Goal: Navigation & Orientation: Find specific page/section

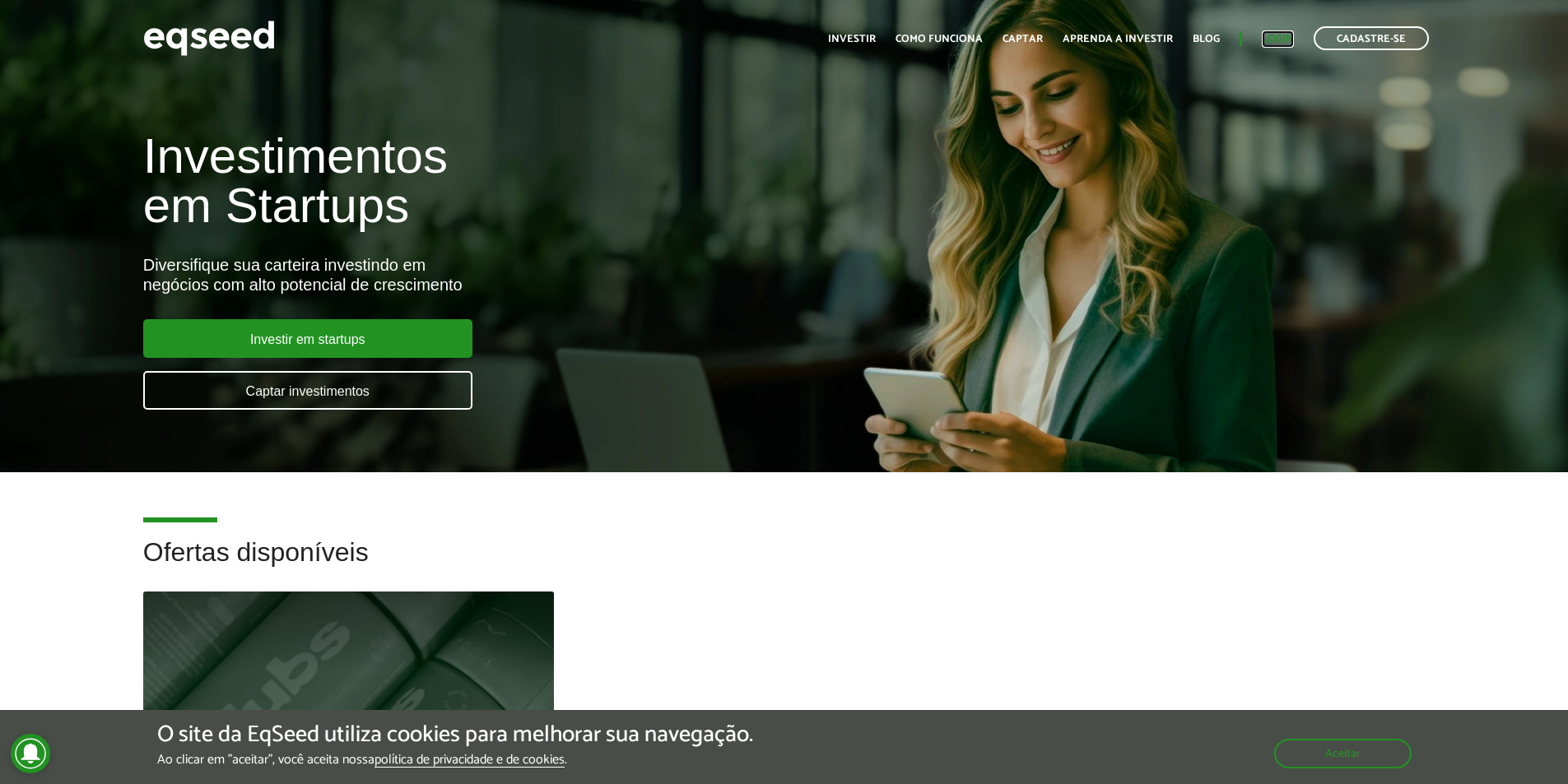
click at [1285, 39] on link "Login" at bounding box center [1277, 39] width 32 height 10
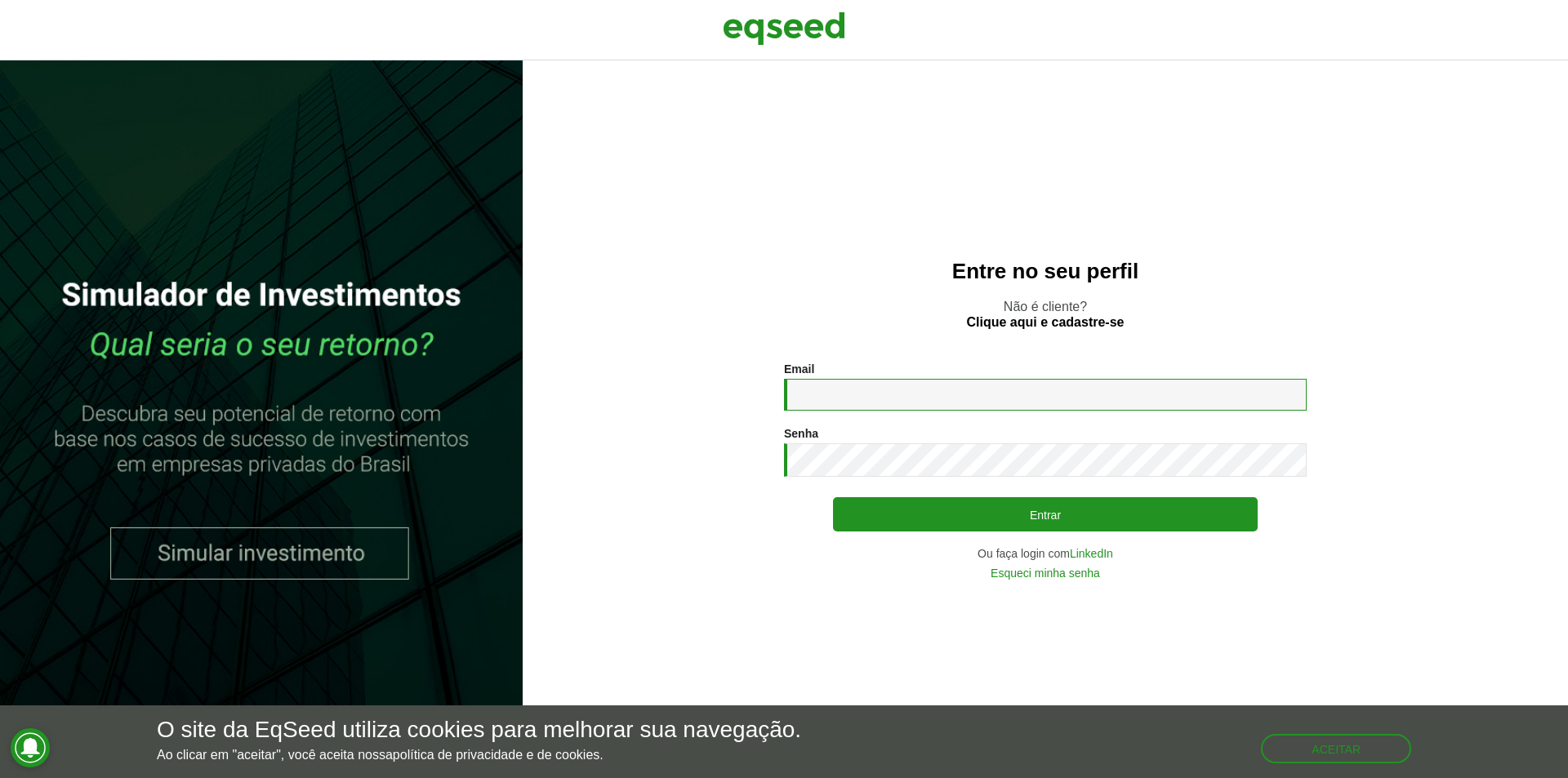
click at [969, 399] on input "Email *" at bounding box center [1045, 395] width 523 height 32
type input "**********"
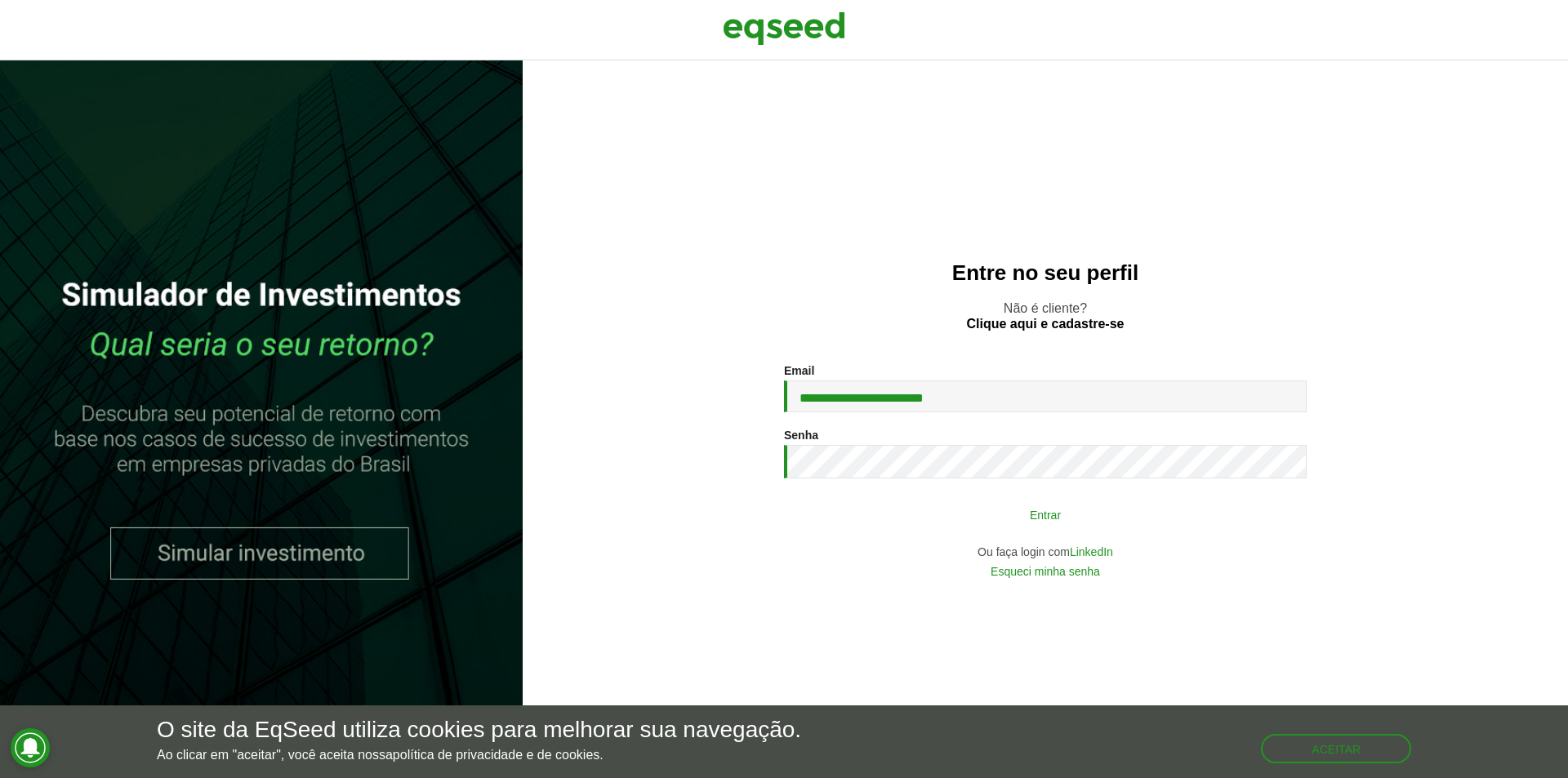
click at [1128, 501] on button "Entrar" at bounding box center [1045, 514] width 425 height 31
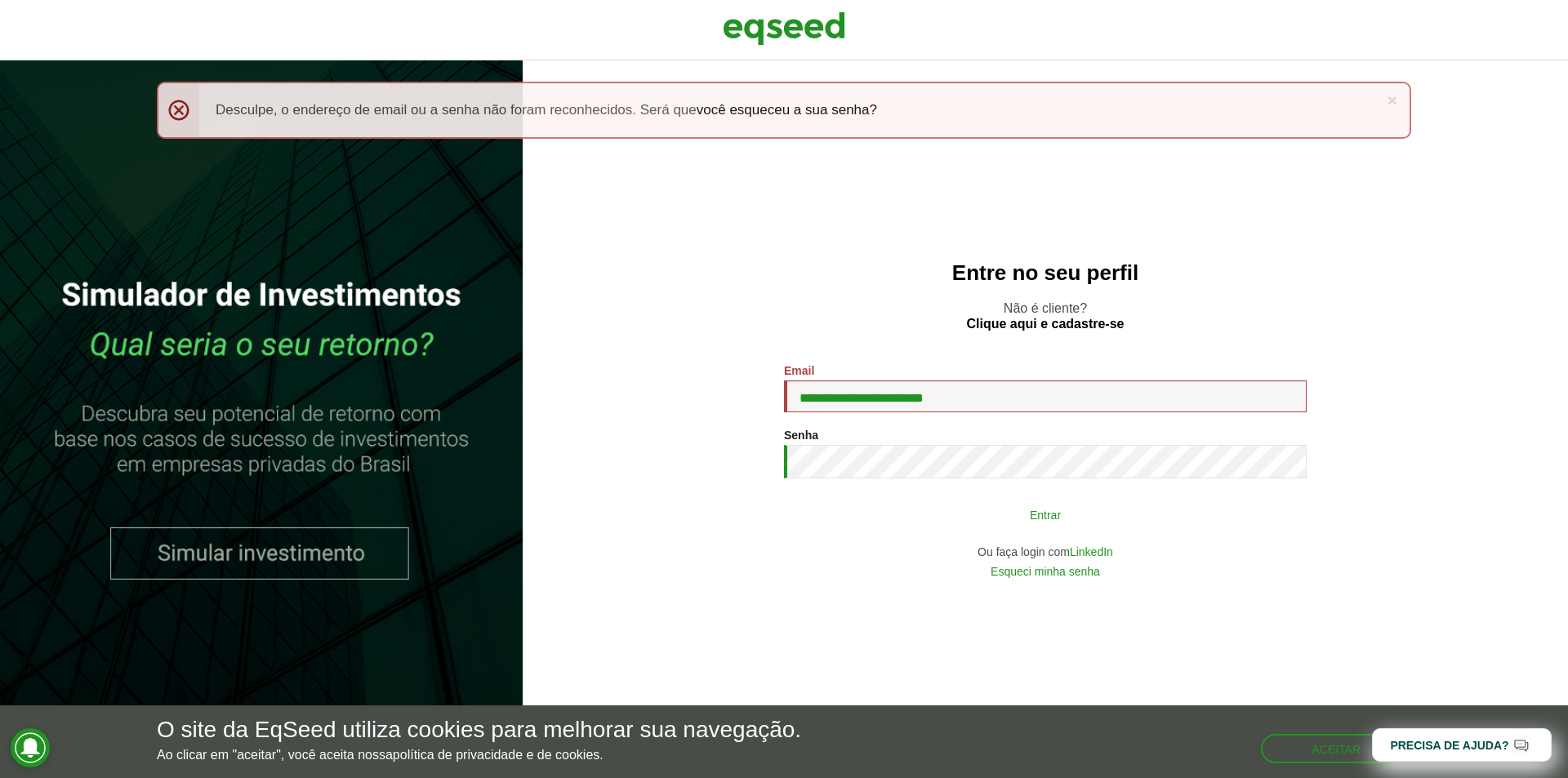
click at [1218, 499] on div "**********" at bounding box center [1045, 471] width 523 height 213
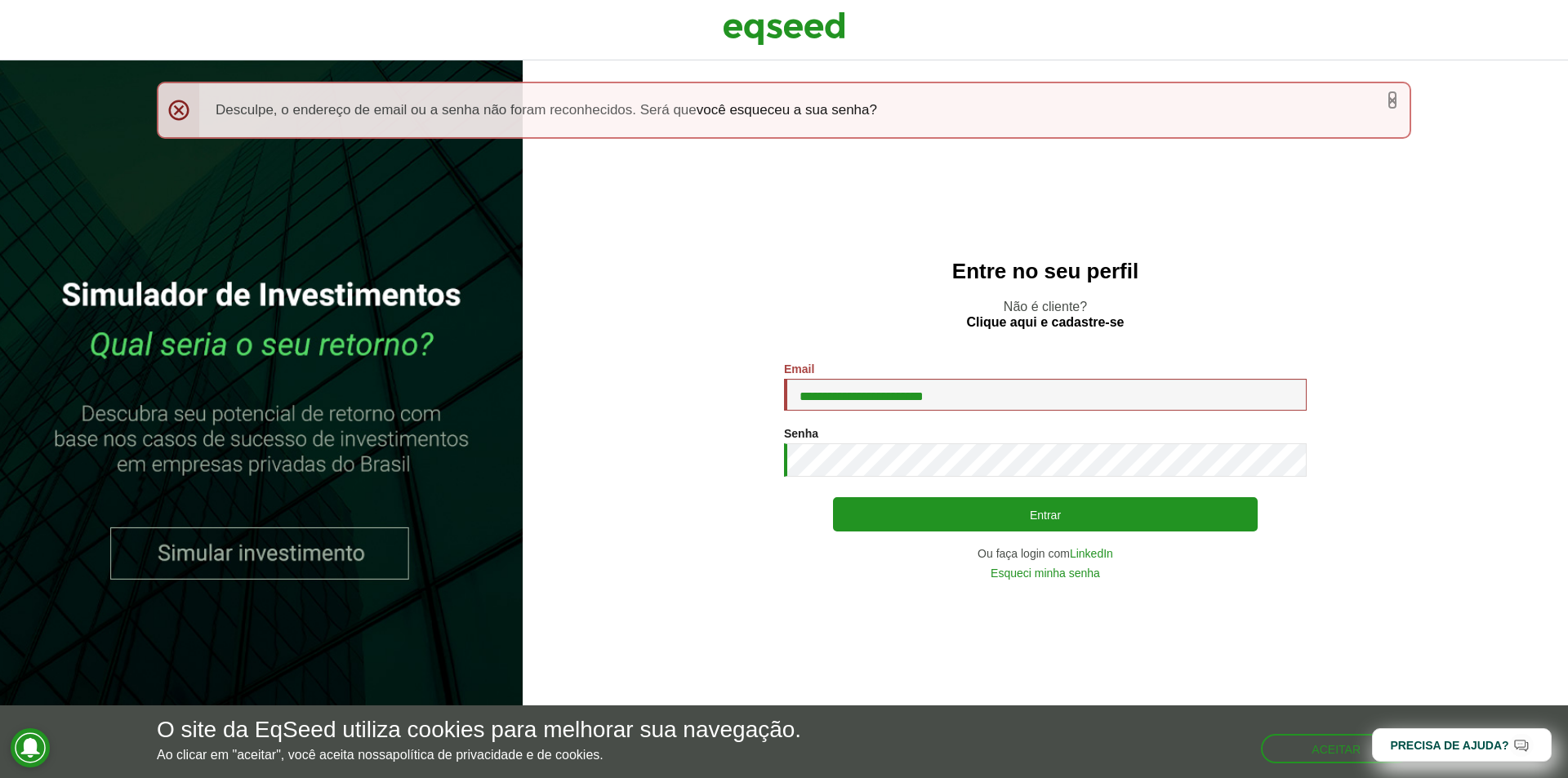
click at [1393, 99] on link "×" at bounding box center [1392, 100] width 9 height 17
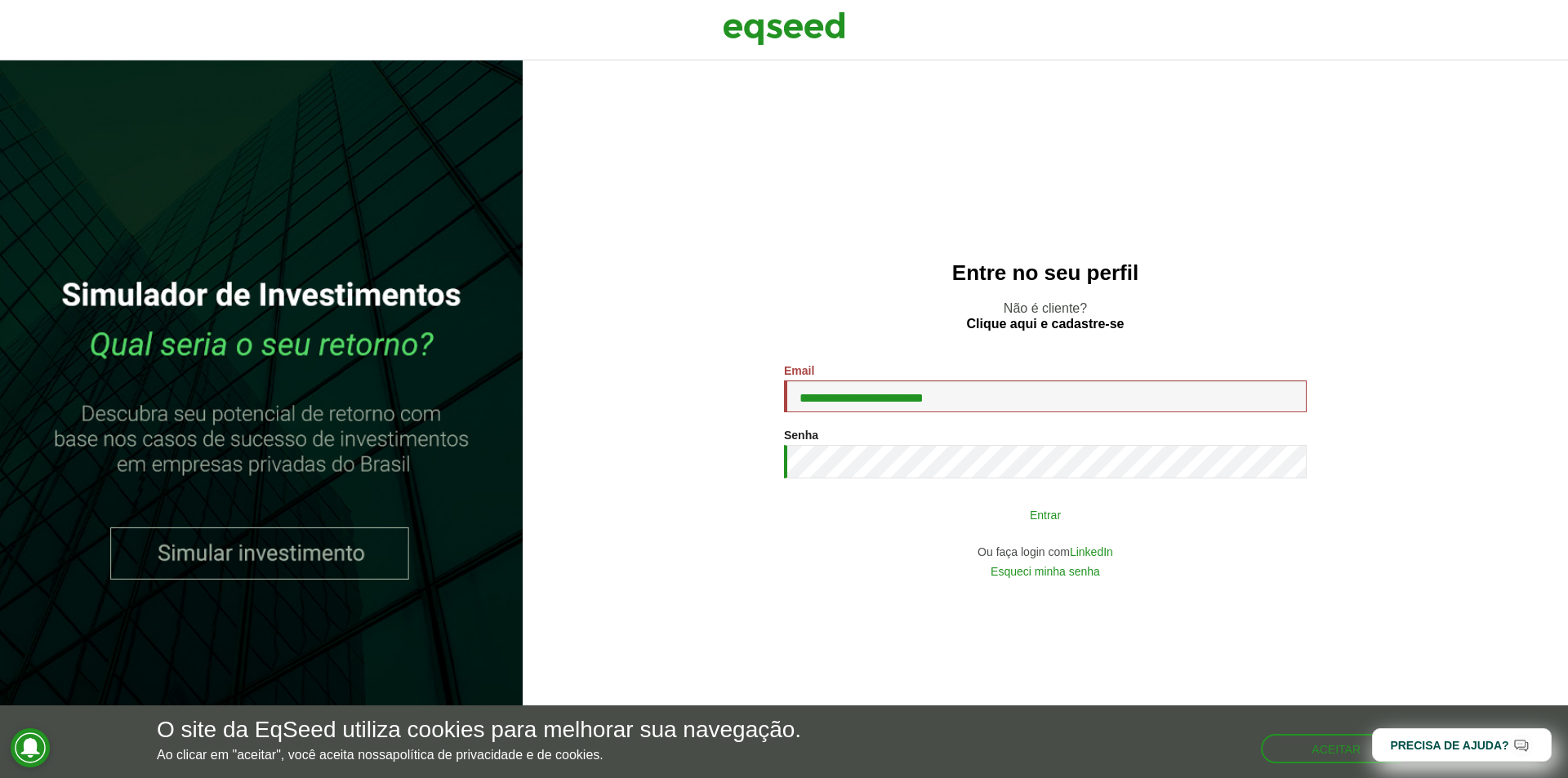
click at [1082, 523] on button "Entrar" at bounding box center [1045, 514] width 425 height 31
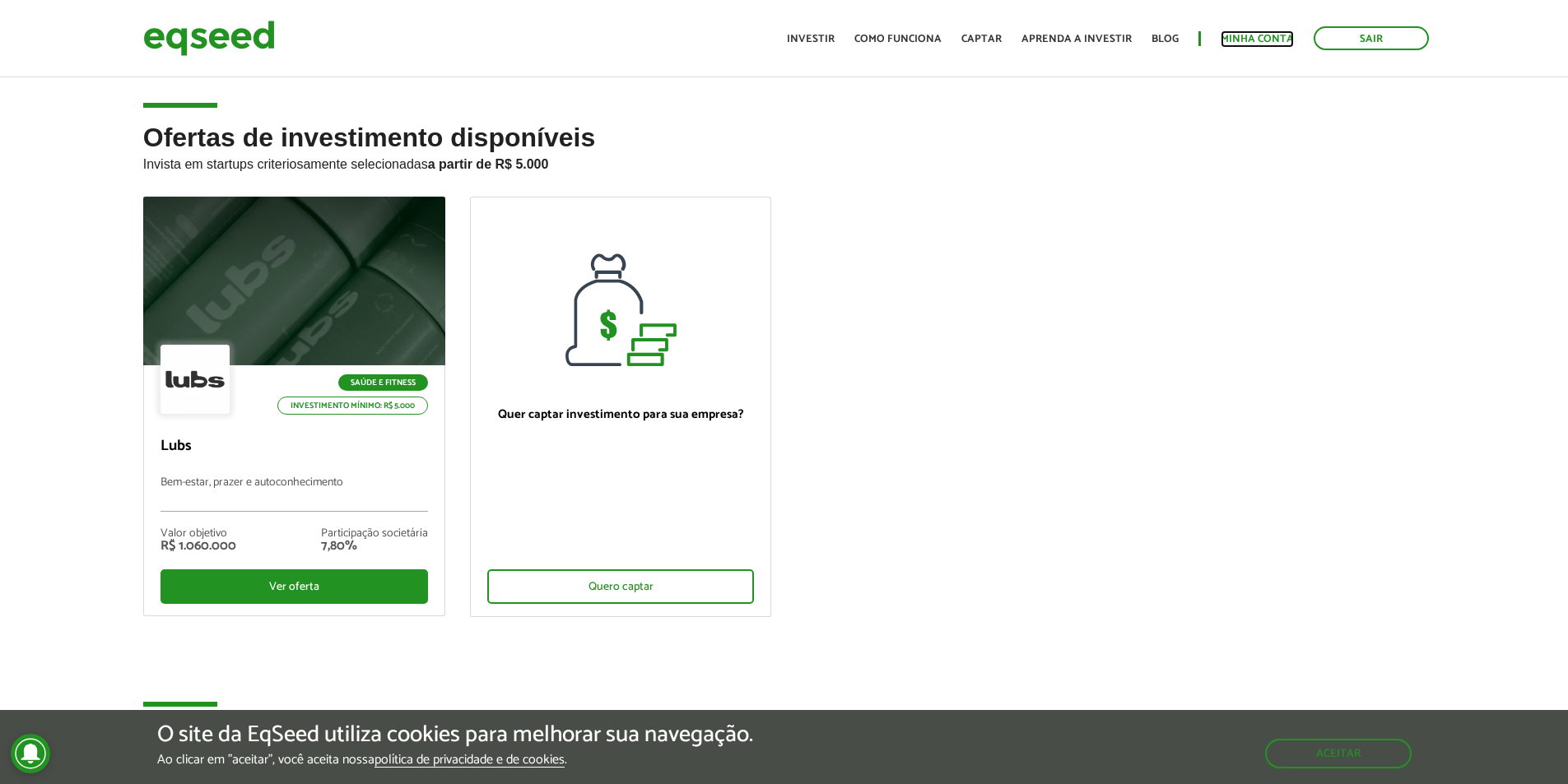
click at [1267, 36] on link "Minha conta" at bounding box center [1257, 39] width 73 height 10
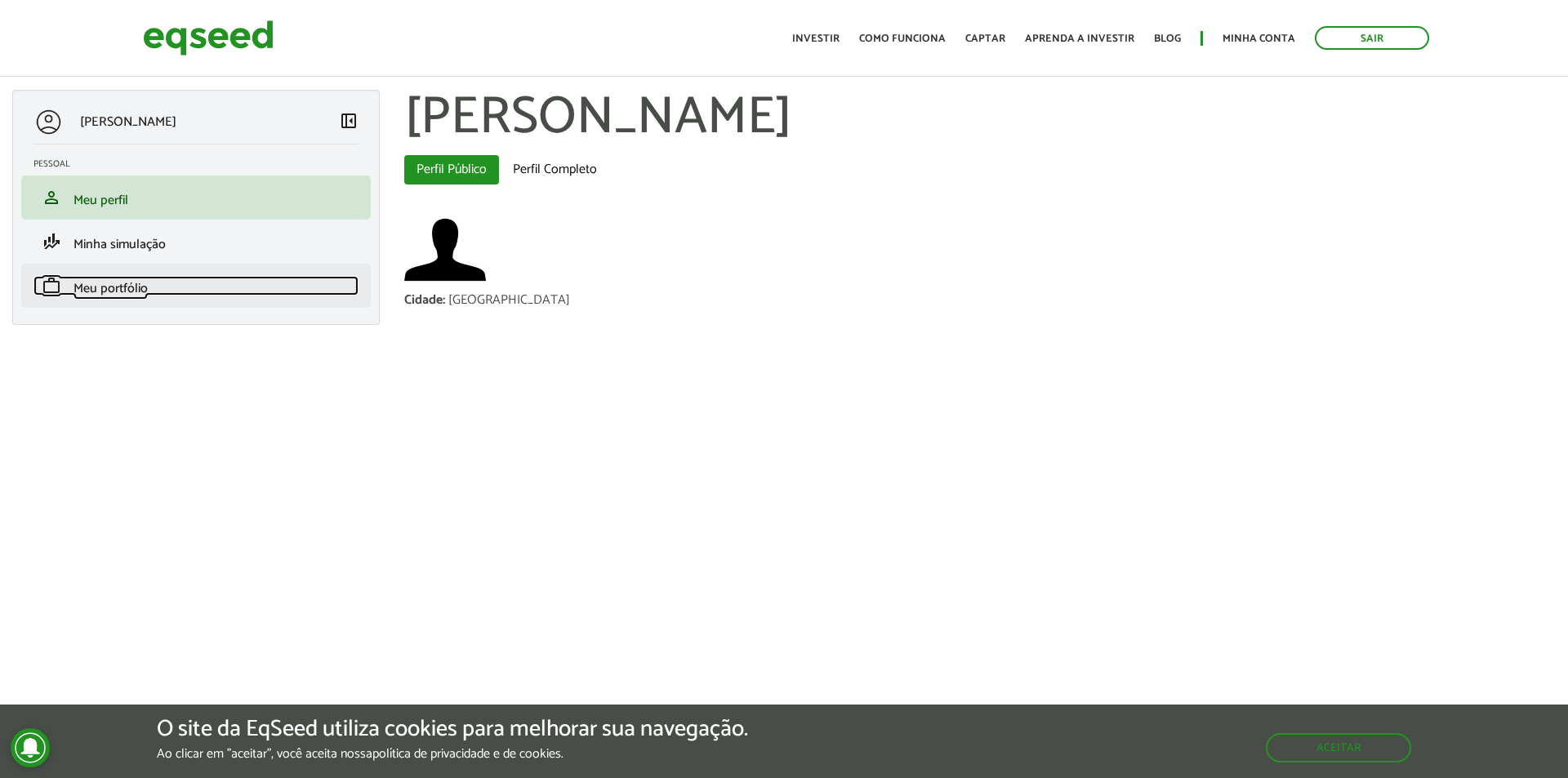
click at [140, 291] on span "Meu portfólio" at bounding box center [111, 289] width 75 height 22
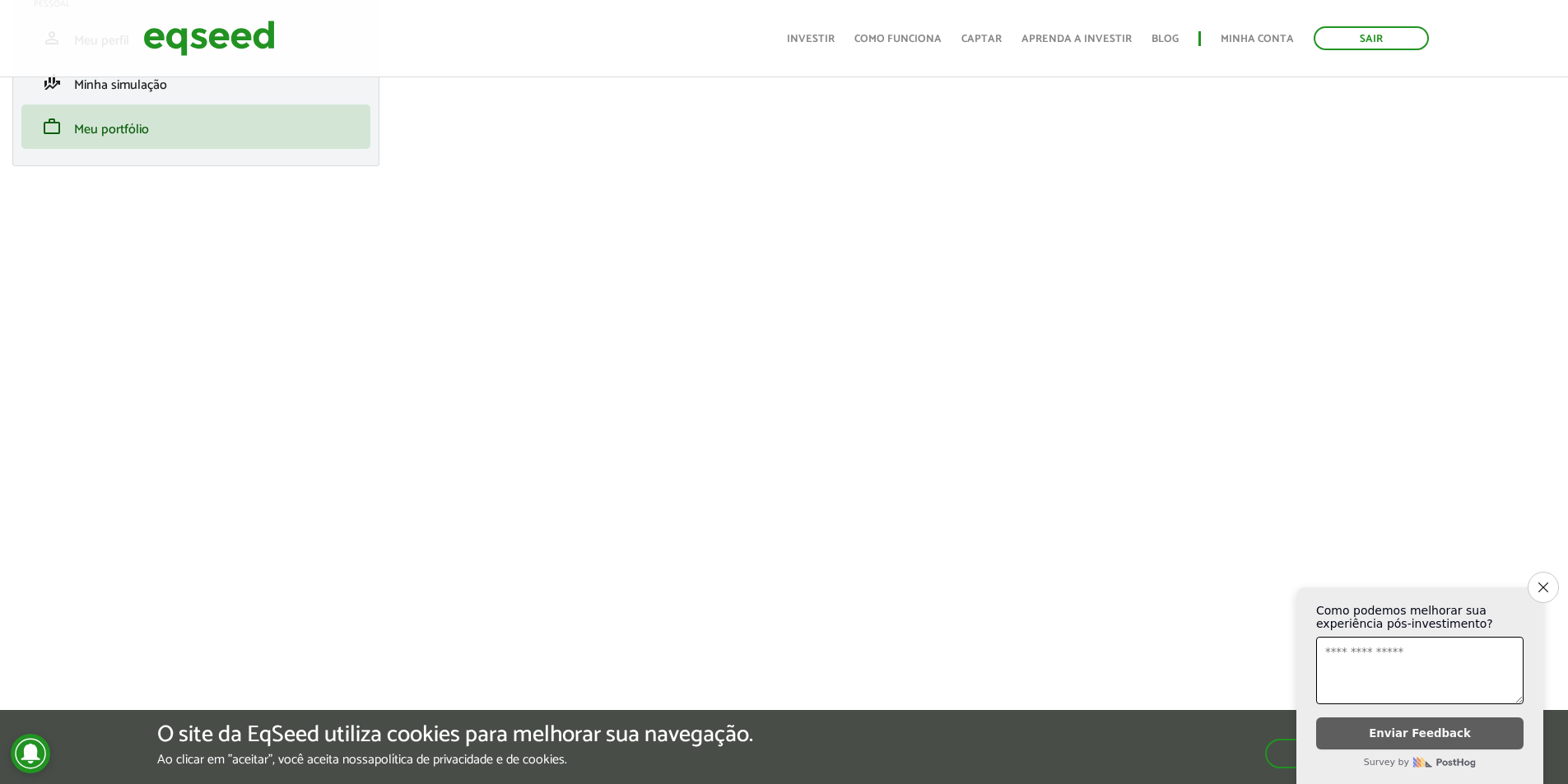
scroll to position [165, 0]
click at [1544, 582] on icon "Close survey" at bounding box center [1542, 586] width 10 height 10
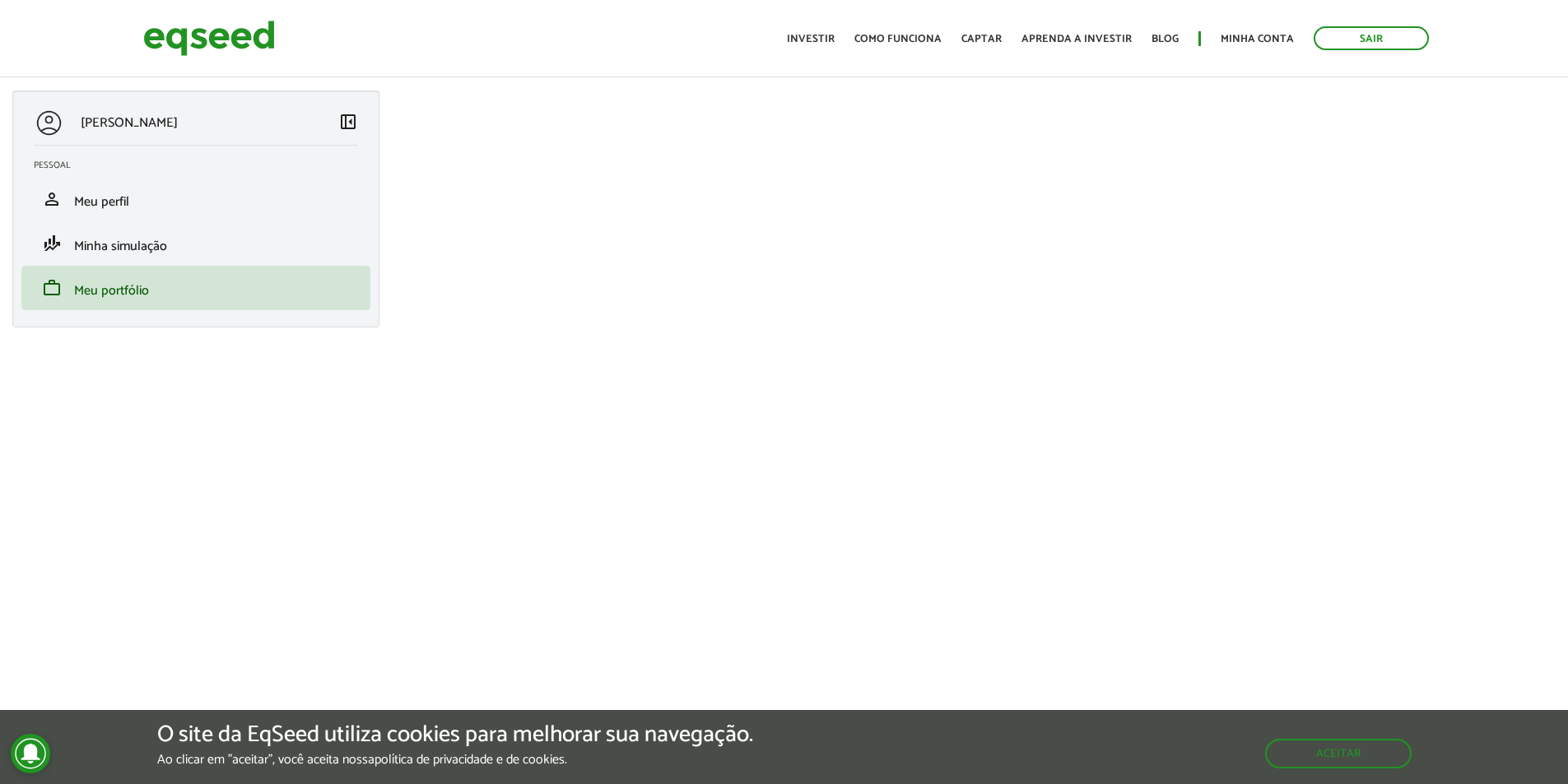
scroll to position [165, 0]
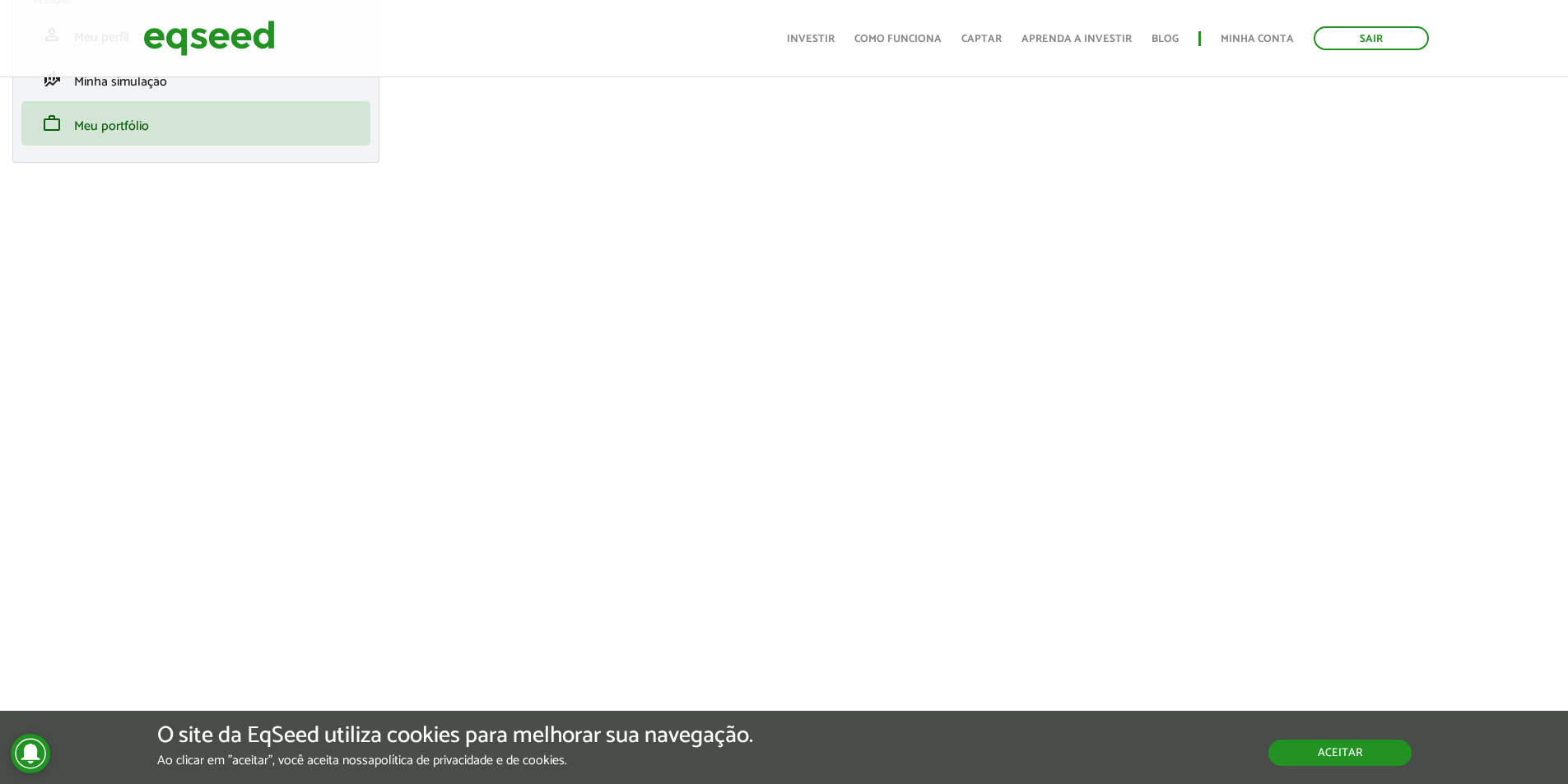
click at [1372, 750] on button "Aceitar" at bounding box center [1339, 753] width 143 height 26
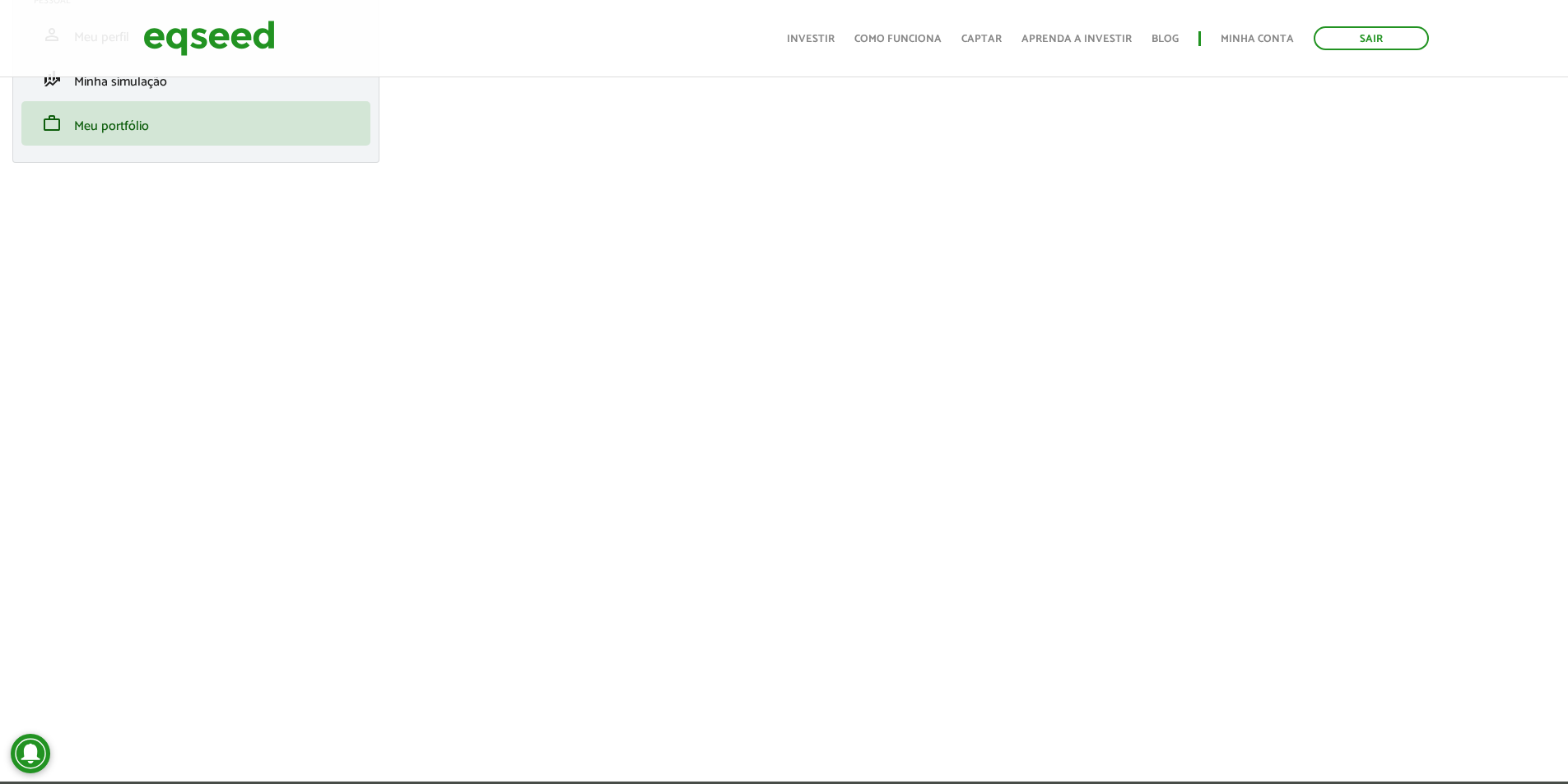
scroll to position [0, 0]
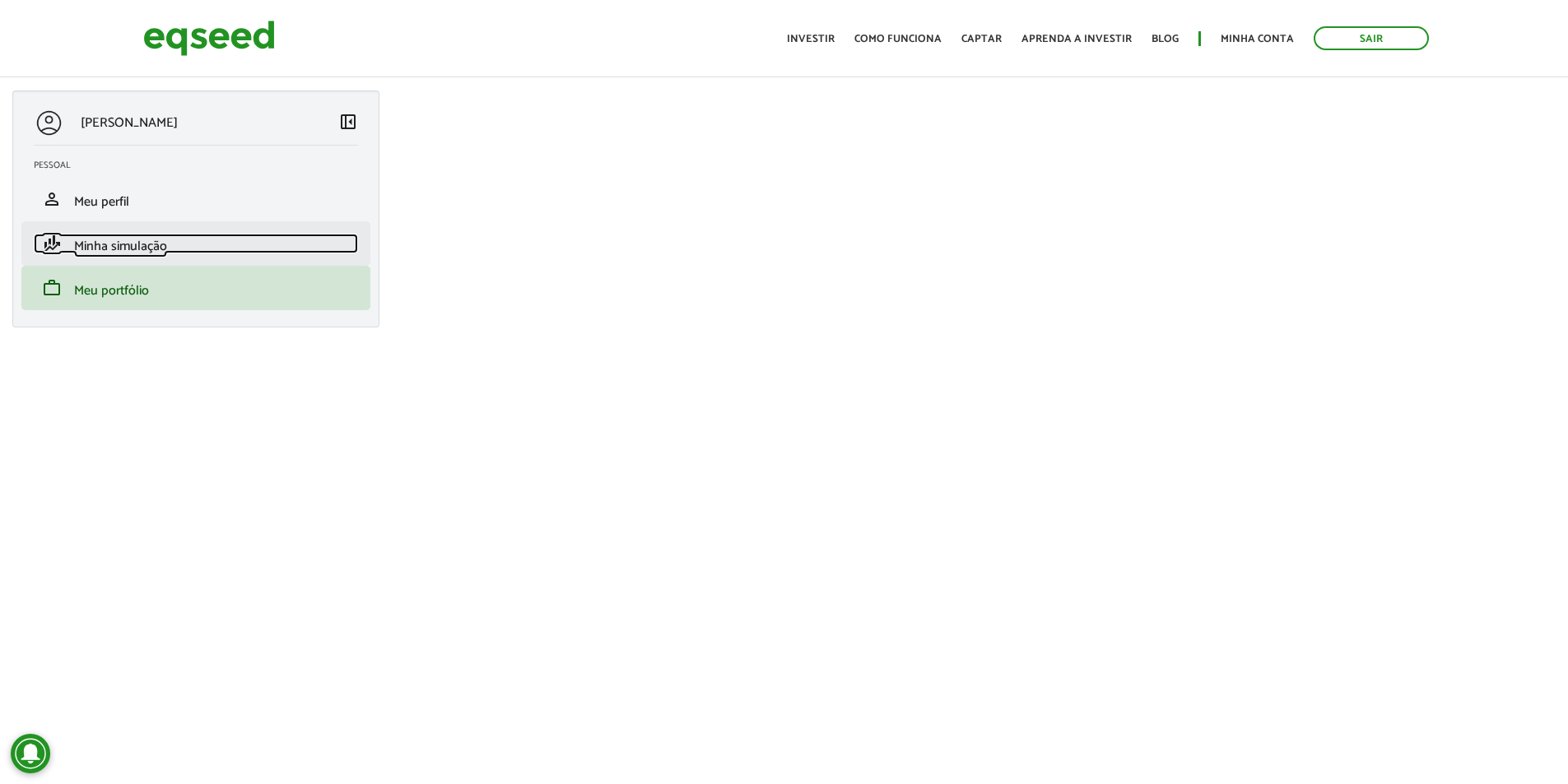
click at [185, 248] on link "finance_mode Minha simulação" at bounding box center [196, 243] width 325 height 20
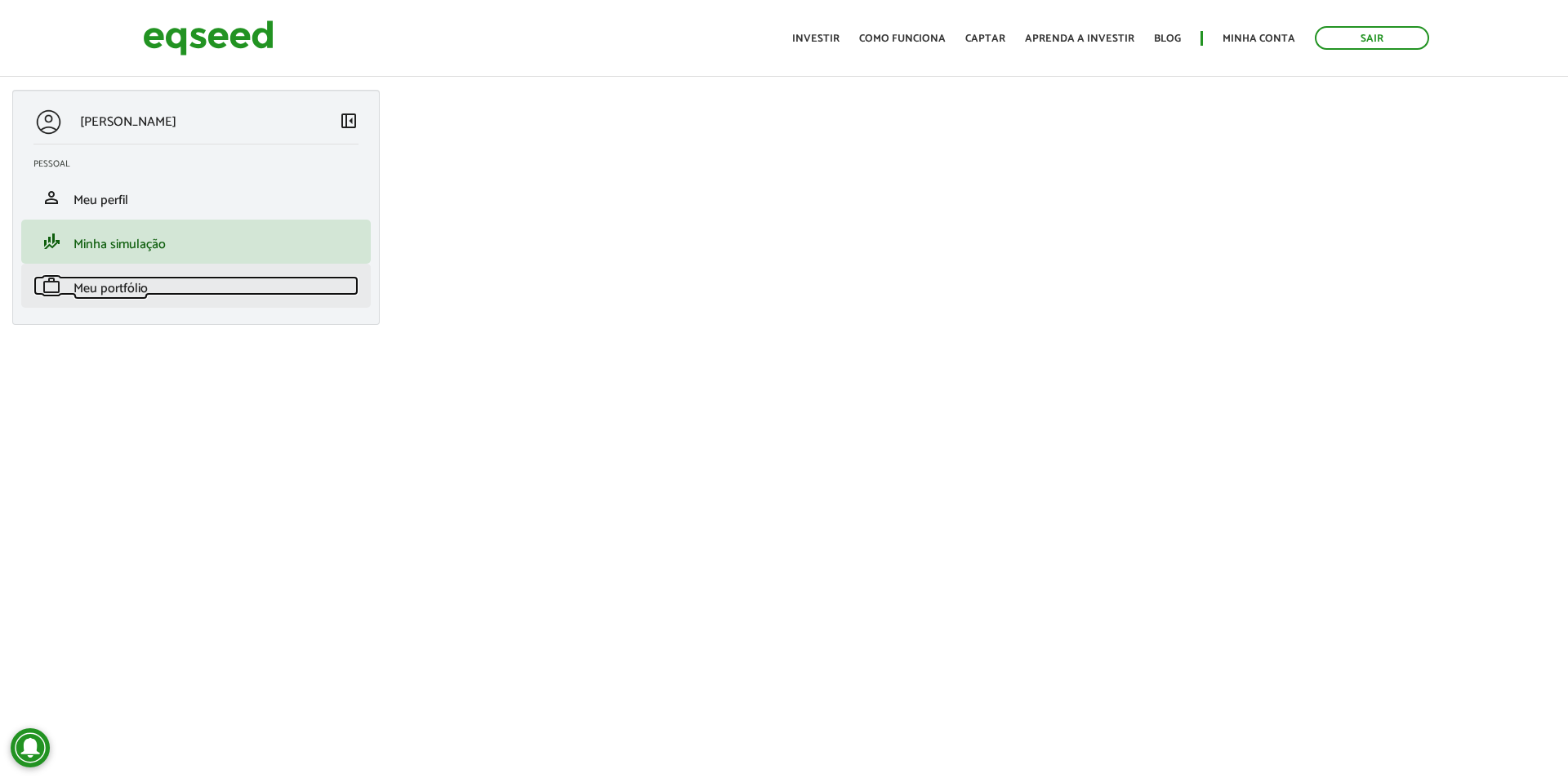
click at [171, 276] on link "work Meu portfólio" at bounding box center [196, 286] width 325 height 20
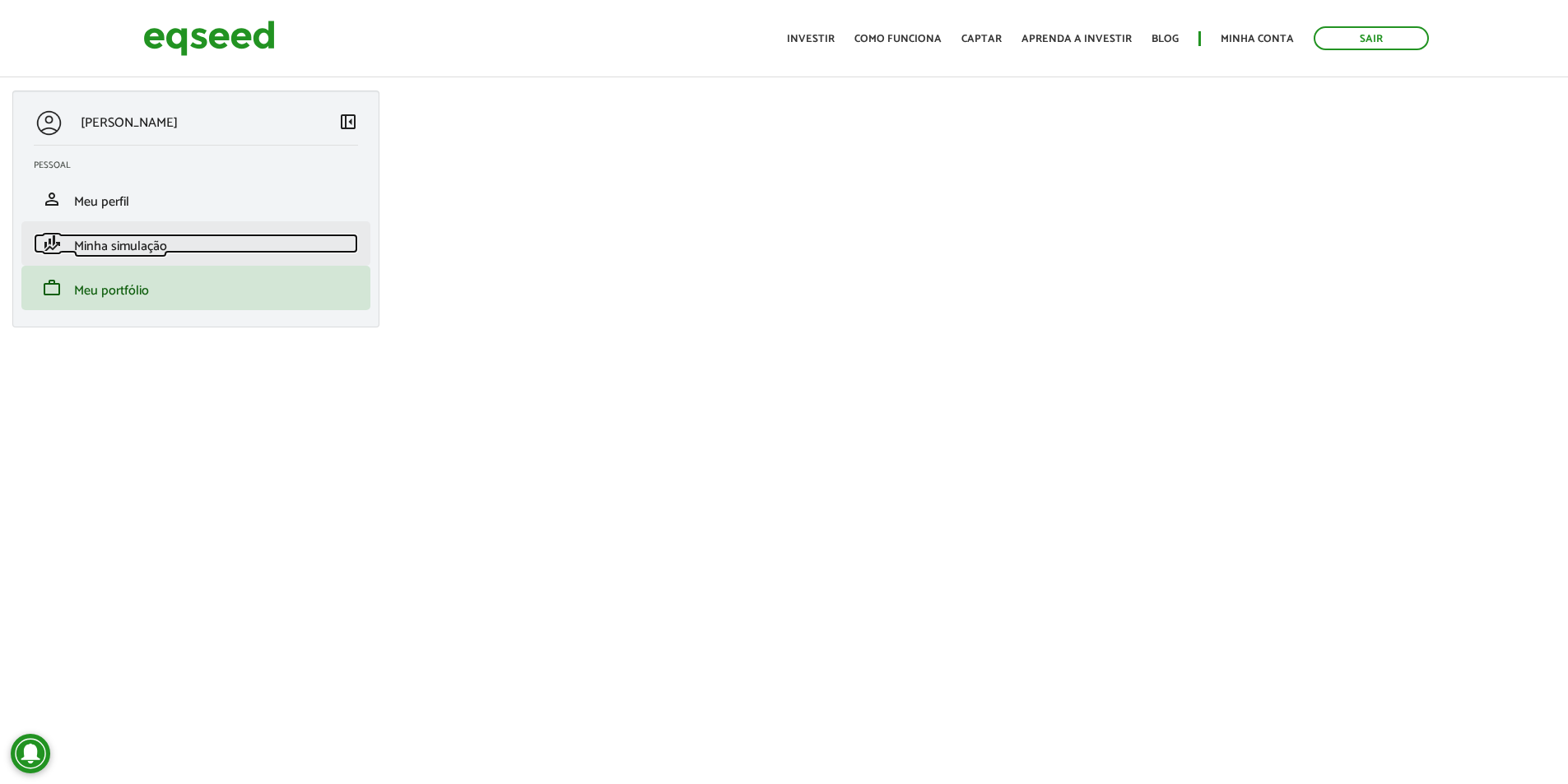
click at [135, 246] on span "Minha simulação" at bounding box center [120, 247] width 93 height 23
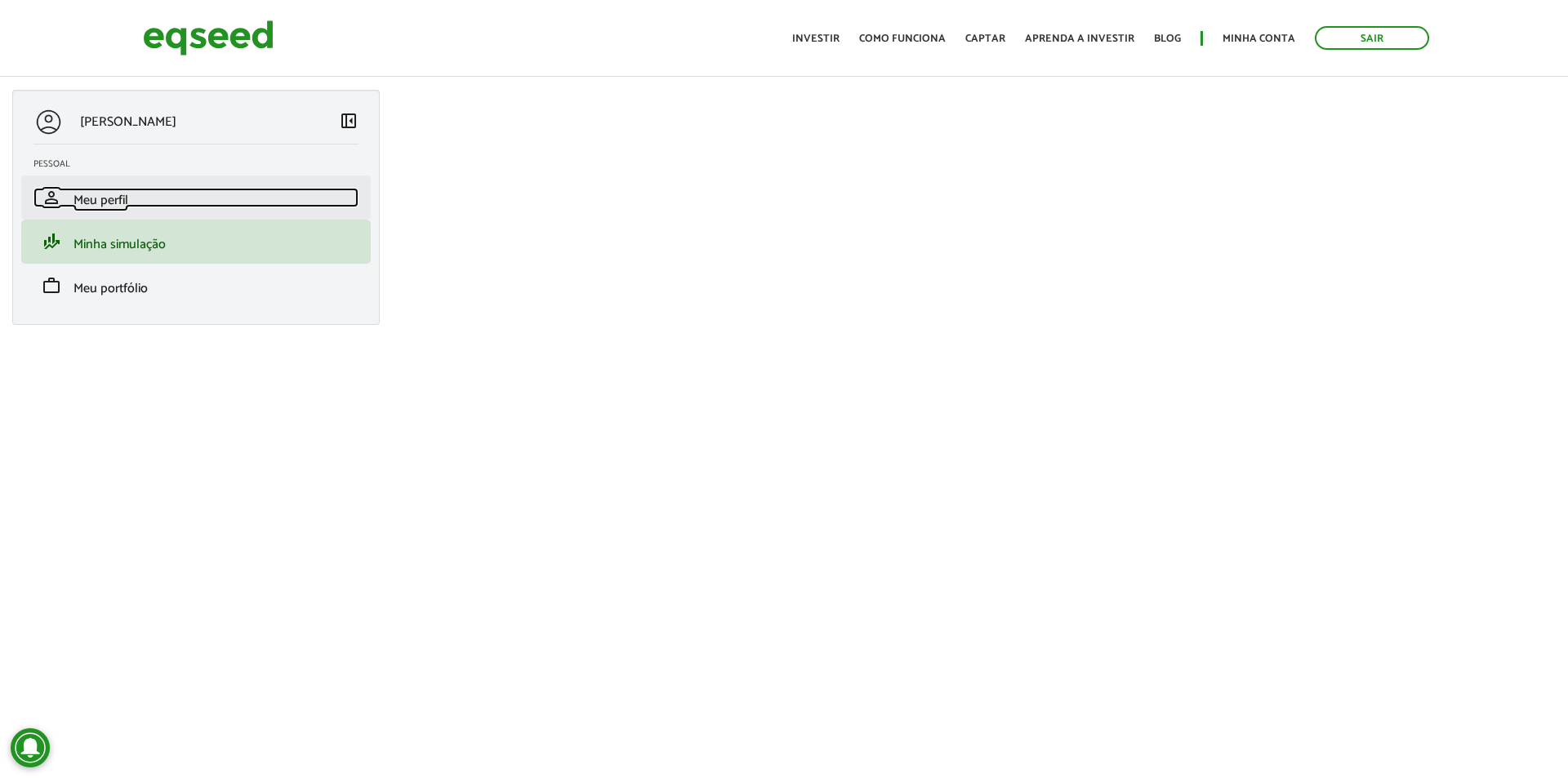
drag, startPoint x: 0, startPoint y: 0, endPoint x: 141, endPoint y: 205, distance: 248.8
click at [141, 205] on link "person Meu perfil" at bounding box center [196, 197] width 325 height 20
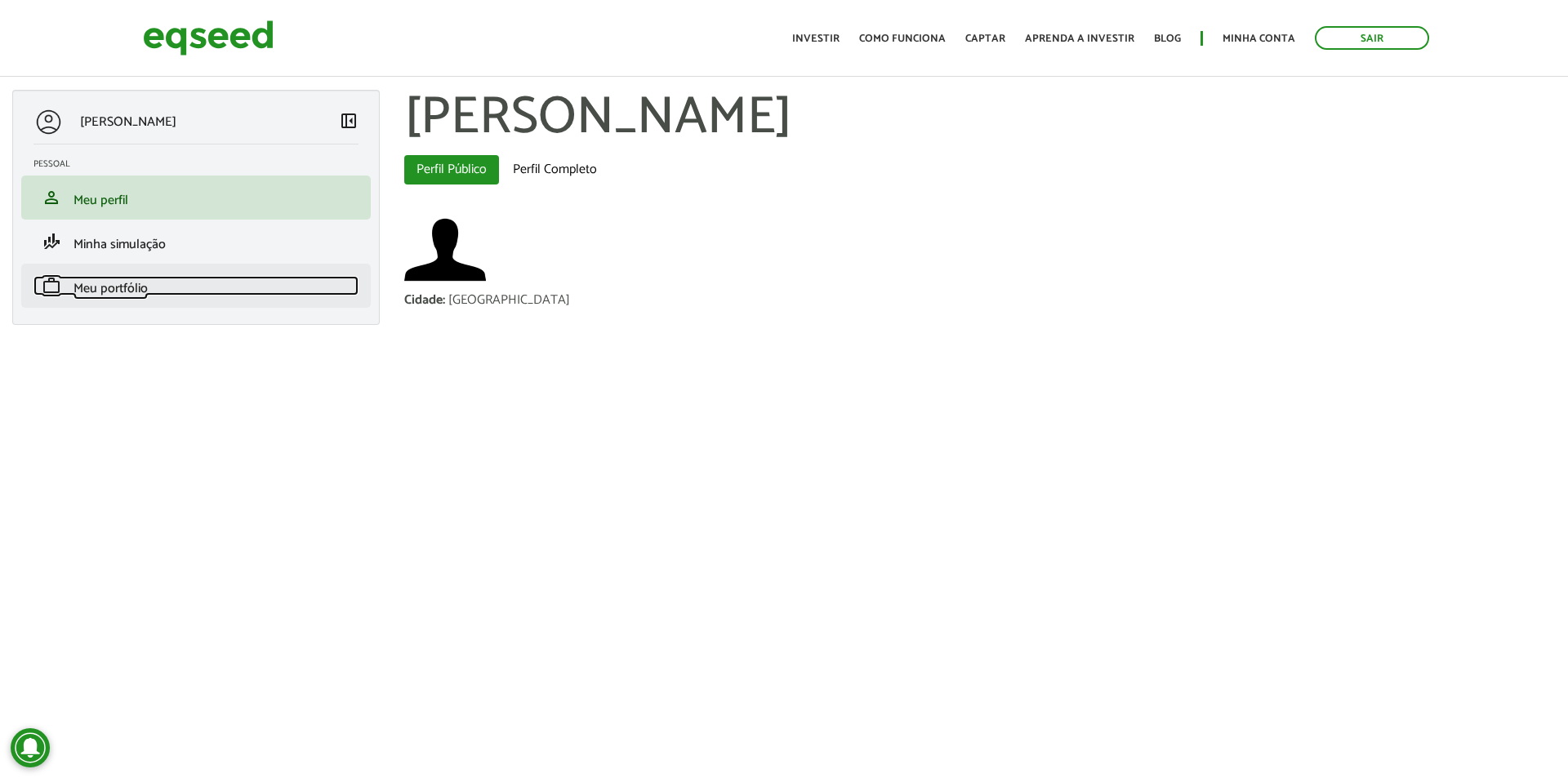
click at [124, 285] on span "Meu portfólio" at bounding box center [111, 289] width 75 height 22
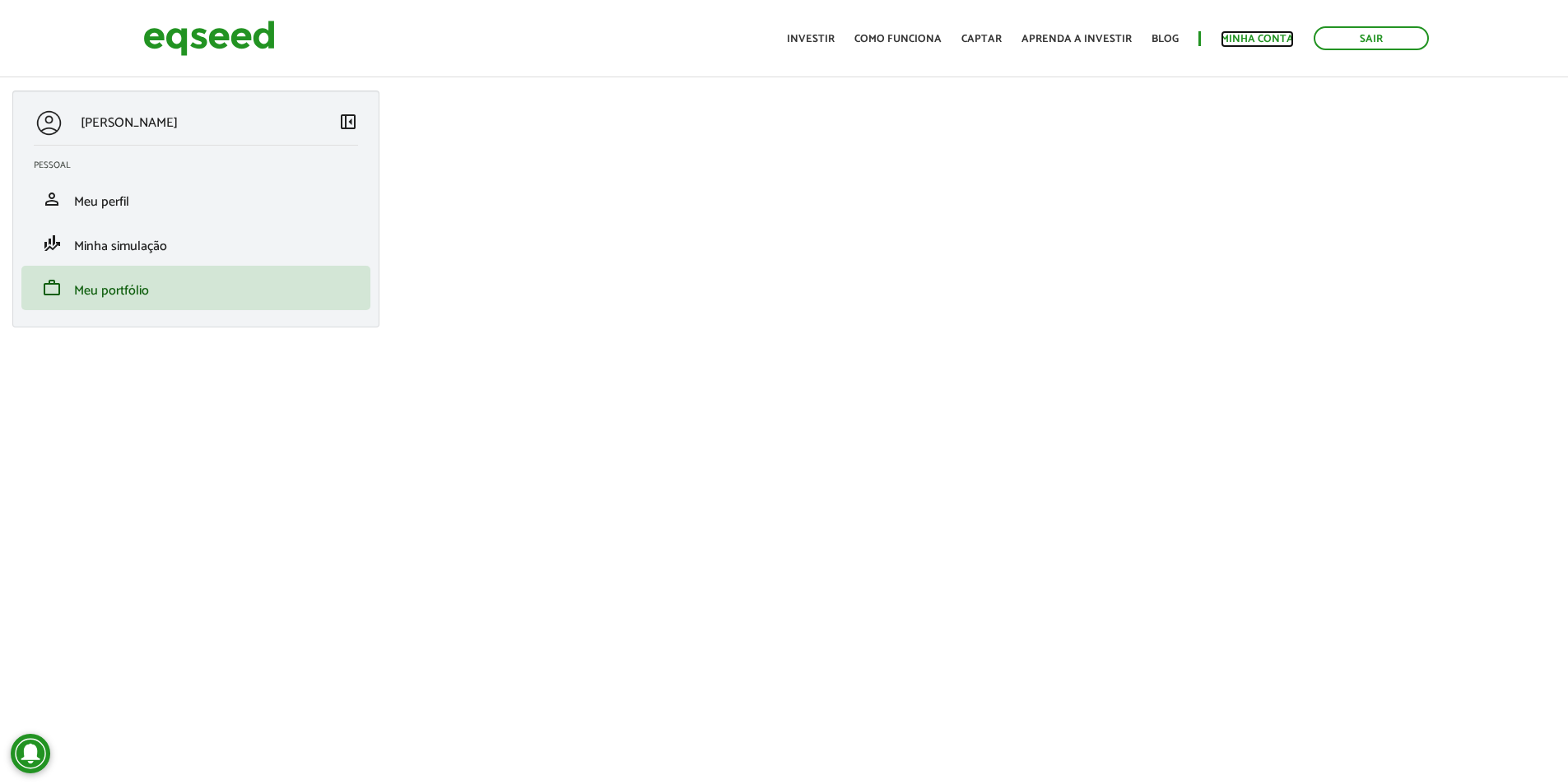
click at [1247, 36] on link "Minha conta" at bounding box center [1257, 39] width 73 height 10
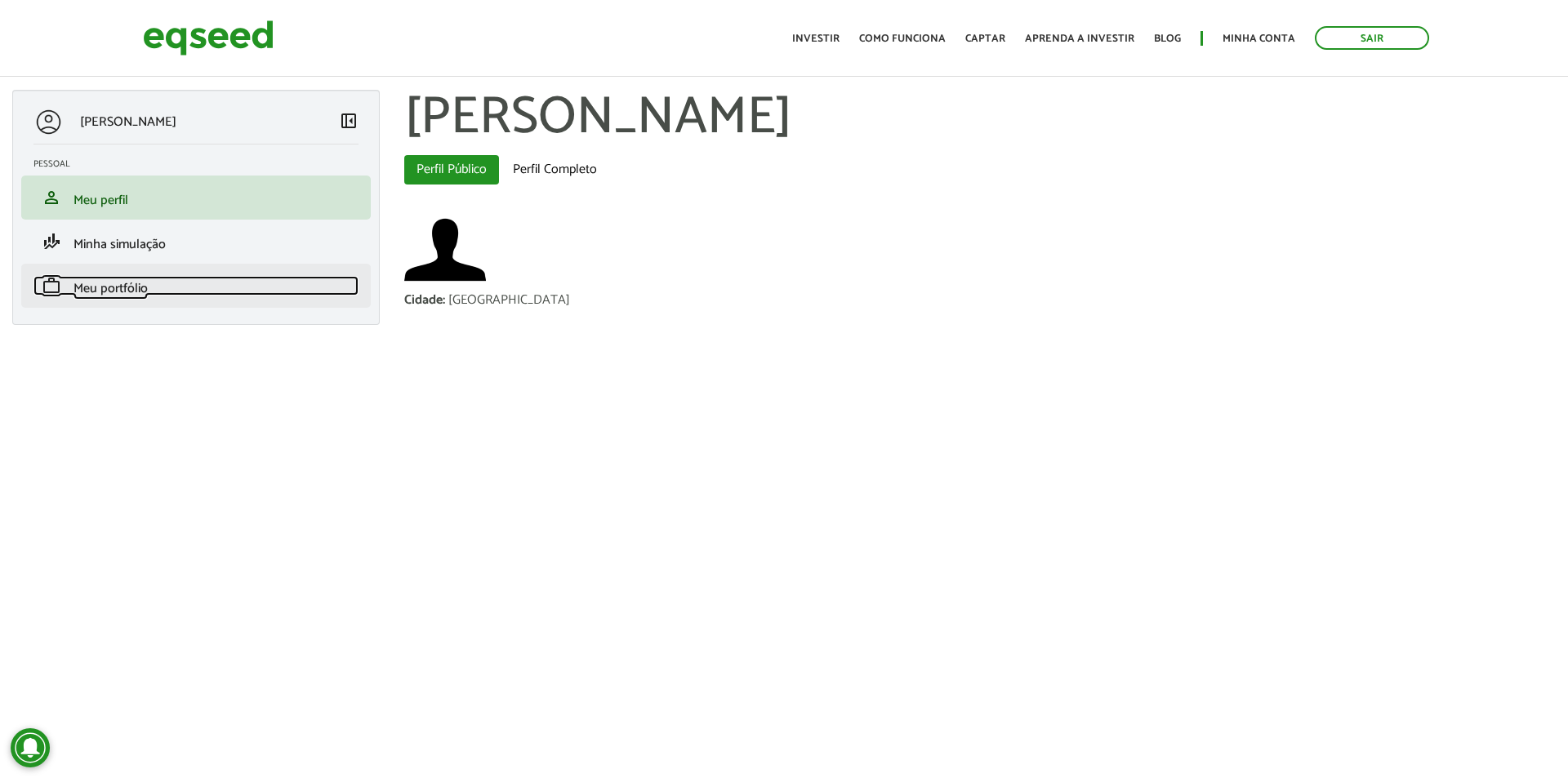
click at [116, 290] on span "Meu portfólio" at bounding box center [111, 289] width 75 height 22
